Goal: Find specific page/section: Find specific page/section

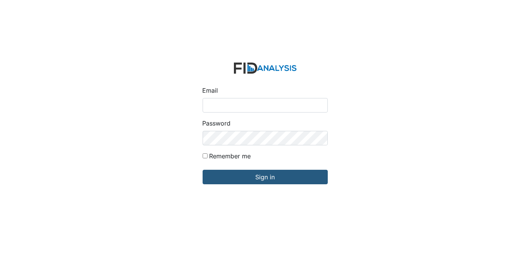
type input "[EMAIL_ADDRESS][DOMAIN_NAME]"
click at [205, 158] on input "Remember me" at bounding box center [205, 155] width 5 height 5
checkbox input "true"
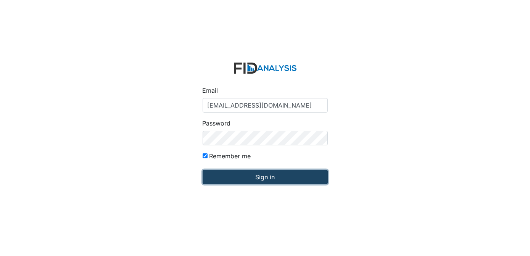
click at [220, 173] on input "Sign in" at bounding box center [265, 177] width 125 height 14
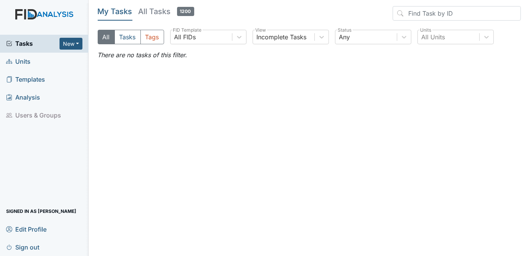
click at [27, 61] on span "Units" at bounding box center [18, 62] width 24 height 12
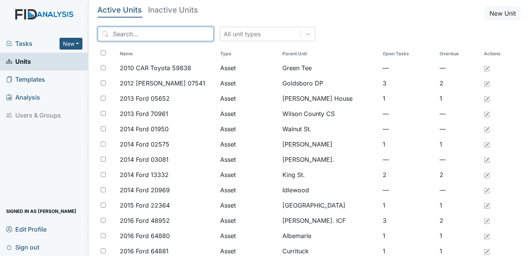
click at [132, 35] on input "search" at bounding box center [156, 34] width 116 height 14
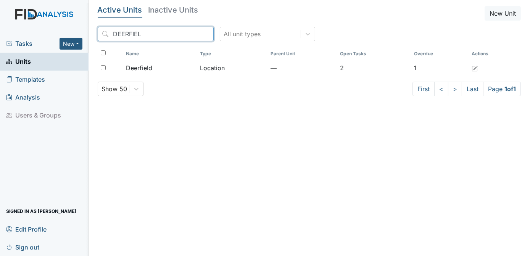
type input "DEERFIELD"
